Goal: Information Seeking & Learning: Learn about a topic

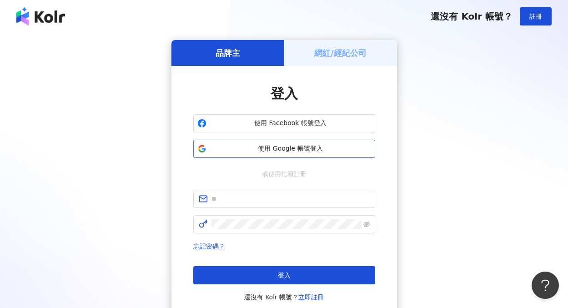
click at [294, 150] on span "使用 Google 帳號登入" at bounding box center [290, 148] width 161 height 9
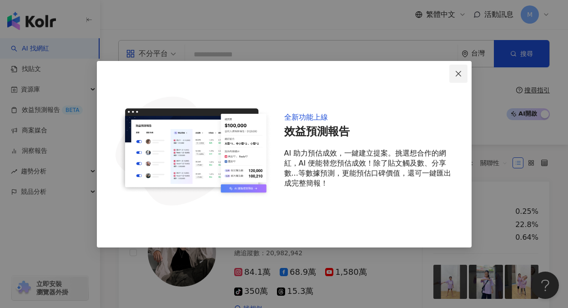
click at [456, 77] on button "Close" at bounding box center [459, 74] width 18 height 18
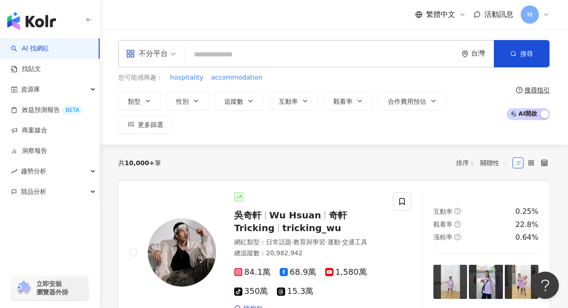
click at [543, 17] on icon at bounding box center [546, 14] width 7 height 7
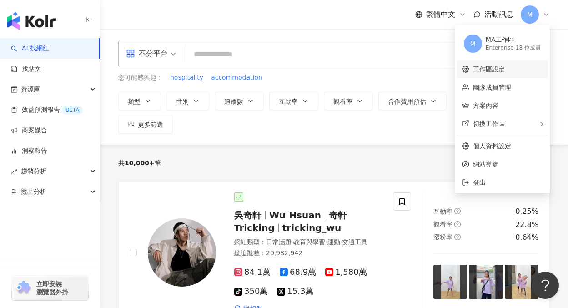
click at [497, 73] on link "工作區設定" at bounding box center [489, 69] width 32 height 7
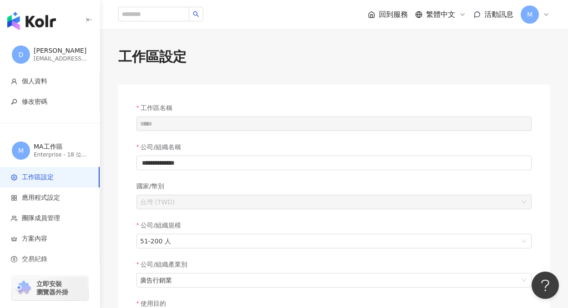
click at [543, 12] on icon at bounding box center [546, 14] width 7 height 7
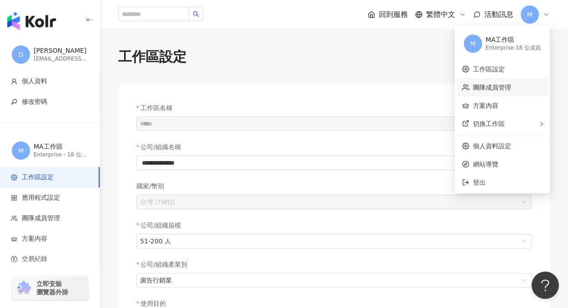
click at [506, 84] on link "團隊成員管理" at bounding box center [492, 87] width 38 height 7
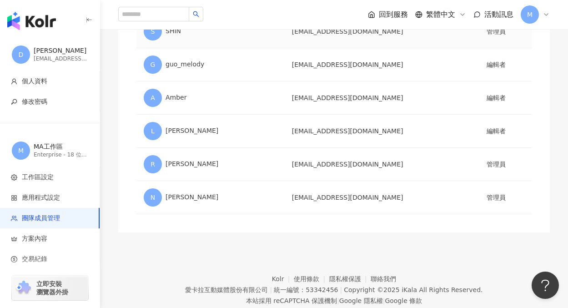
scroll to position [526, 0]
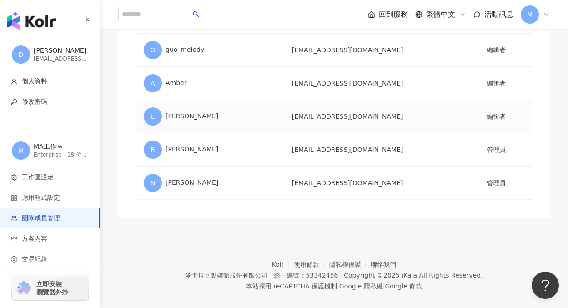
click at [381, 127] on td "li_yuching@microad.tw" at bounding box center [382, 116] width 195 height 33
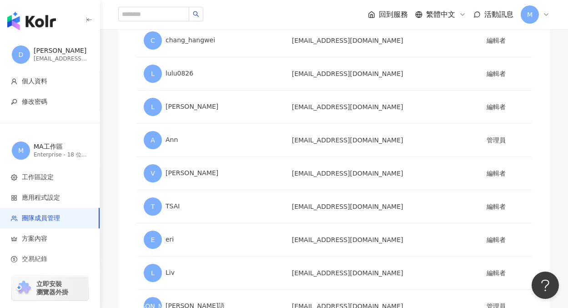
scroll to position [0, 0]
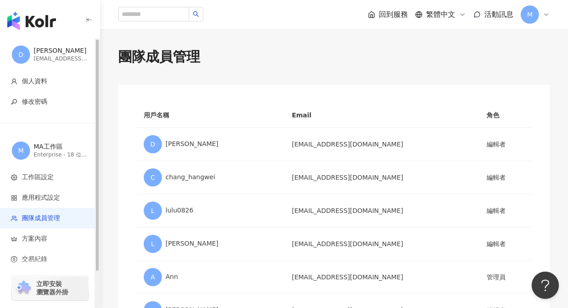
click at [30, 21] on img "button" at bounding box center [31, 21] width 49 height 18
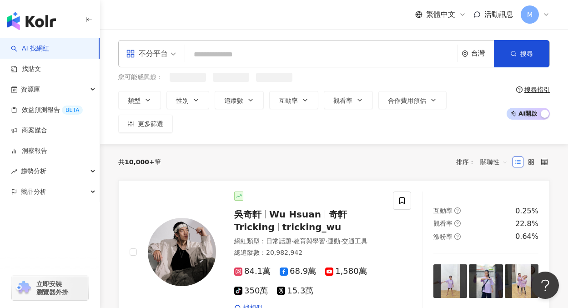
click at [208, 52] on input "search" at bounding box center [321, 54] width 265 height 17
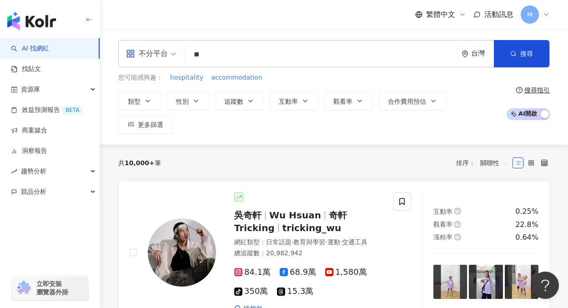
type input "*"
type input "****"
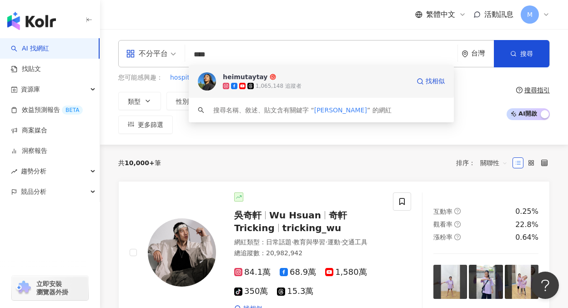
click at [276, 82] on div "1,065,148 追蹤者" at bounding box center [279, 86] width 46 height 8
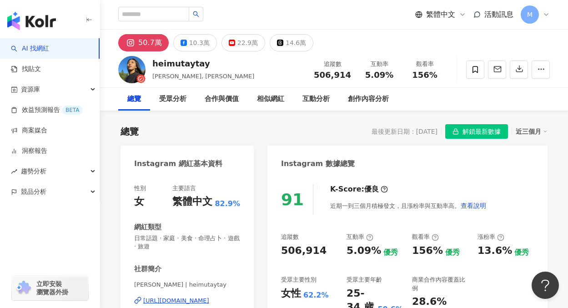
click at [463, 131] on span "解鎖最新數據" at bounding box center [482, 132] width 38 height 15
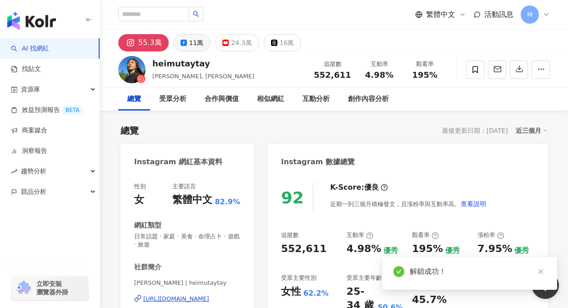
click at [181, 44] on icon at bounding box center [184, 43] width 6 height 6
click at [233, 46] on div "24.3萬" at bounding box center [241, 42] width 20 height 13
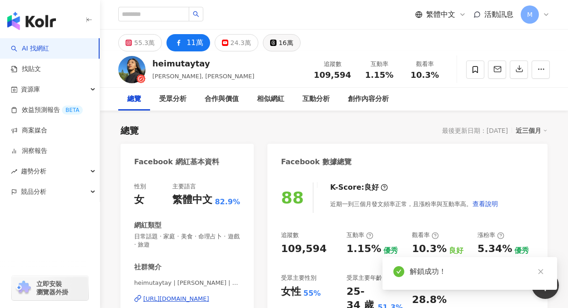
click at [267, 48] on button "16萬" at bounding box center [282, 42] width 38 height 17
drag, startPoint x: 140, startPoint y: 47, endPoint x: 193, endPoint y: 45, distance: 53.3
click at [140, 47] on div "55.3萬" at bounding box center [144, 42] width 20 height 13
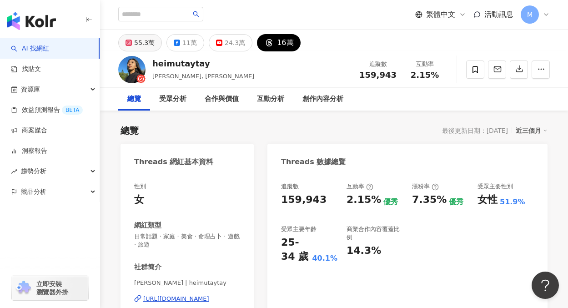
click at [143, 47] on div "55.3萬" at bounding box center [144, 42] width 20 height 13
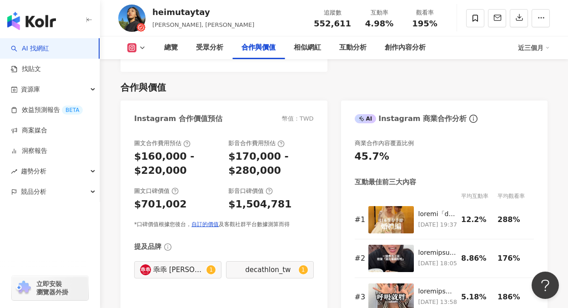
scroll to position [1262, 0]
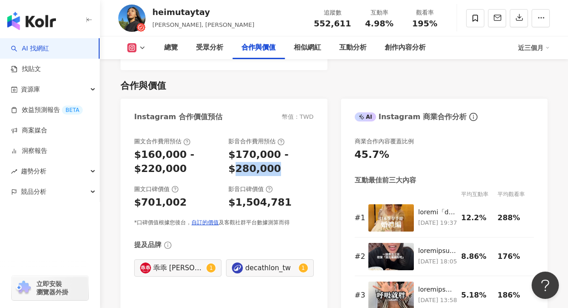
drag, startPoint x: 232, startPoint y: 152, endPoint x: 279, endPoint y: 158, distance: 46.7
click at [279, 158] on div "$170,000 - $280,000" at bounding box center [270, 162] width 85 height 28
click at [272, 153] on div "$170,000 - $280,000" at bounding box center [270, 162] width 85 height 28
drag, startPoint x: 235, startPoint y: 152, endPoint x: 287, endPoint y: 162, distance: 52.8
click at [287, 162] on div "圖文合作費用預估 $160,000 - $220,000 影音合作費用預估 $170,000 - $280,000 圖文口碑價值 $701,002 影音口碑價…" at bounding box center [224, 181] width 180 height 89
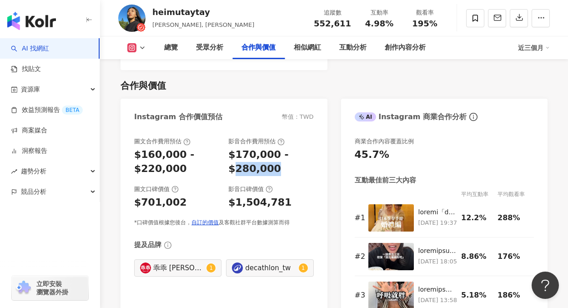
click at [37, 25] on img "button" at bounding box center [31, 21] width 49 height 18
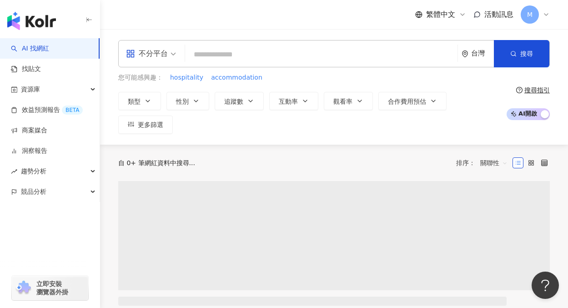
click at [225, 142] on div "不分平台 台灣 搜尋 您可能感興趣： hospitality accommodation 類型 性別 追蹤數 互動率 觀看率 合作費用預估 更多篩選 搜尋指引…" at bounding box center [334, 87] width 468 height 116
